Goal: Task Accomplishment & Management: Manage account settings

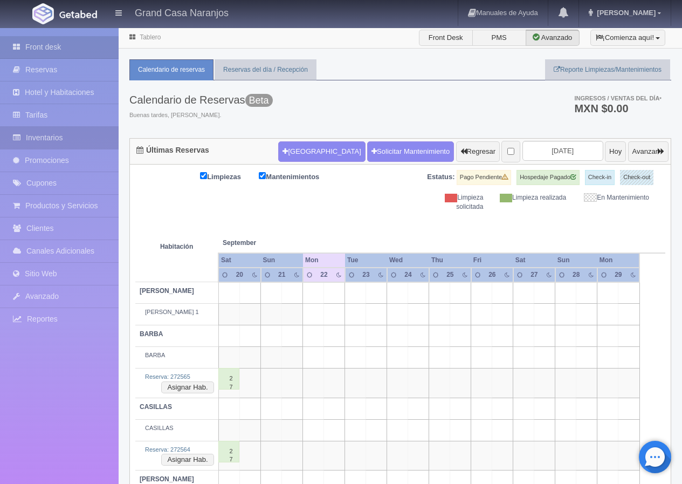
click at [75, 138] on link "Inventarios" at bounding box center [59, 138] width 119 height 22
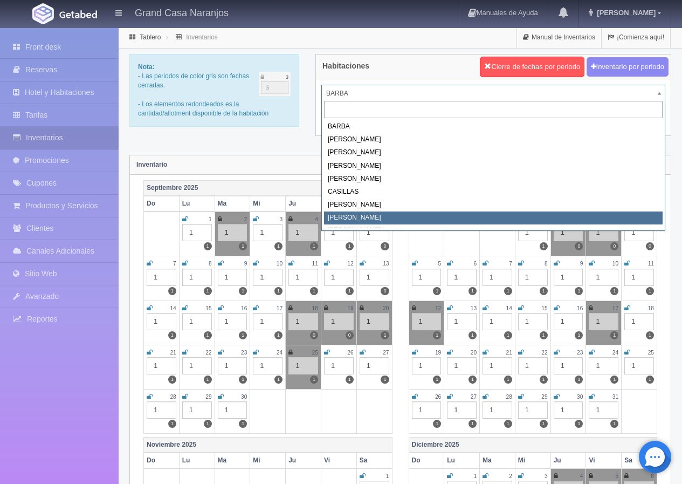
select select "2067"
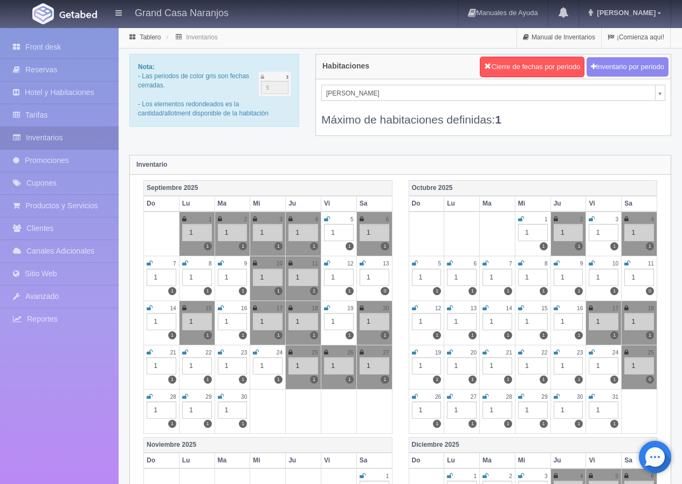
click at [182, 352] on icon at bounding box center [185, 352] width 6 height 6
